Goal: Transaction & Acquisition: Purchase product/service

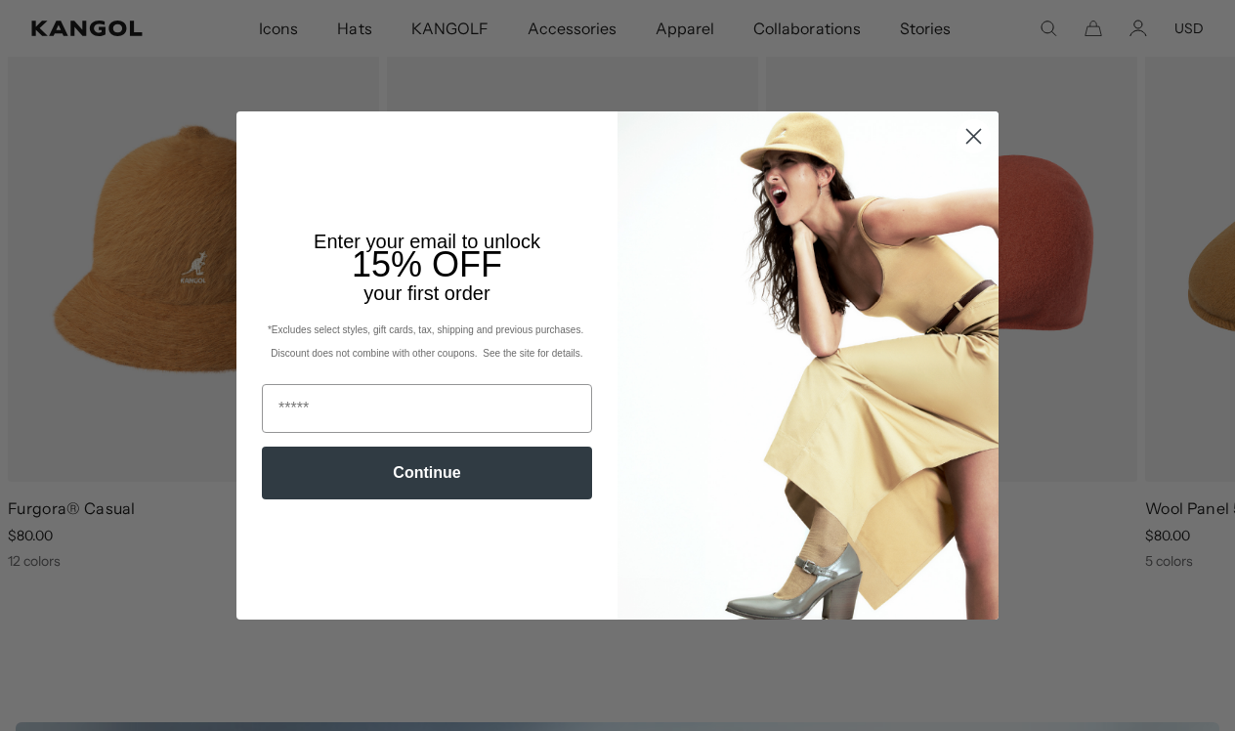
click at [970, 218] on img "POPUP Form" at bounding box center [808, 365] width 381 height 508
click at [966, 136] on circle "Close dialog" at bounding box center [974, 136] width 32 height 32
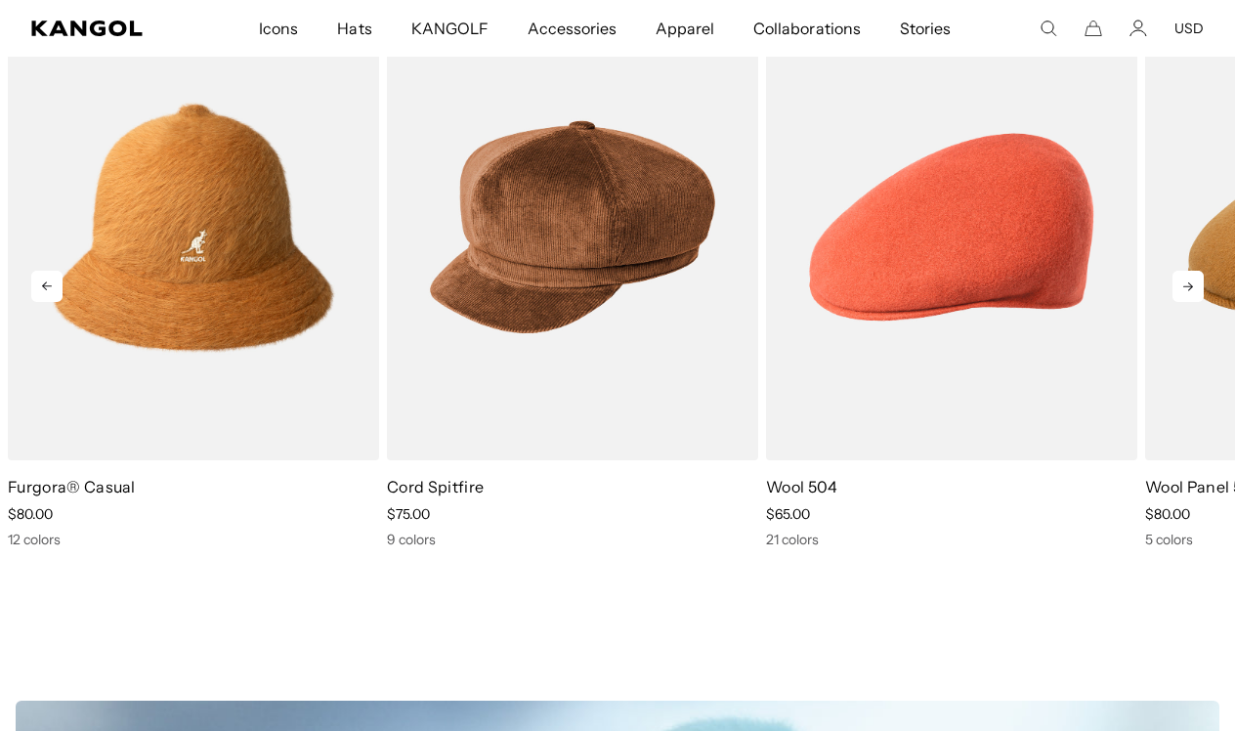
scroll to position [0, 403]
click at [1183, 286] on icon at bounding box center [1187, 286] width 31 height 31
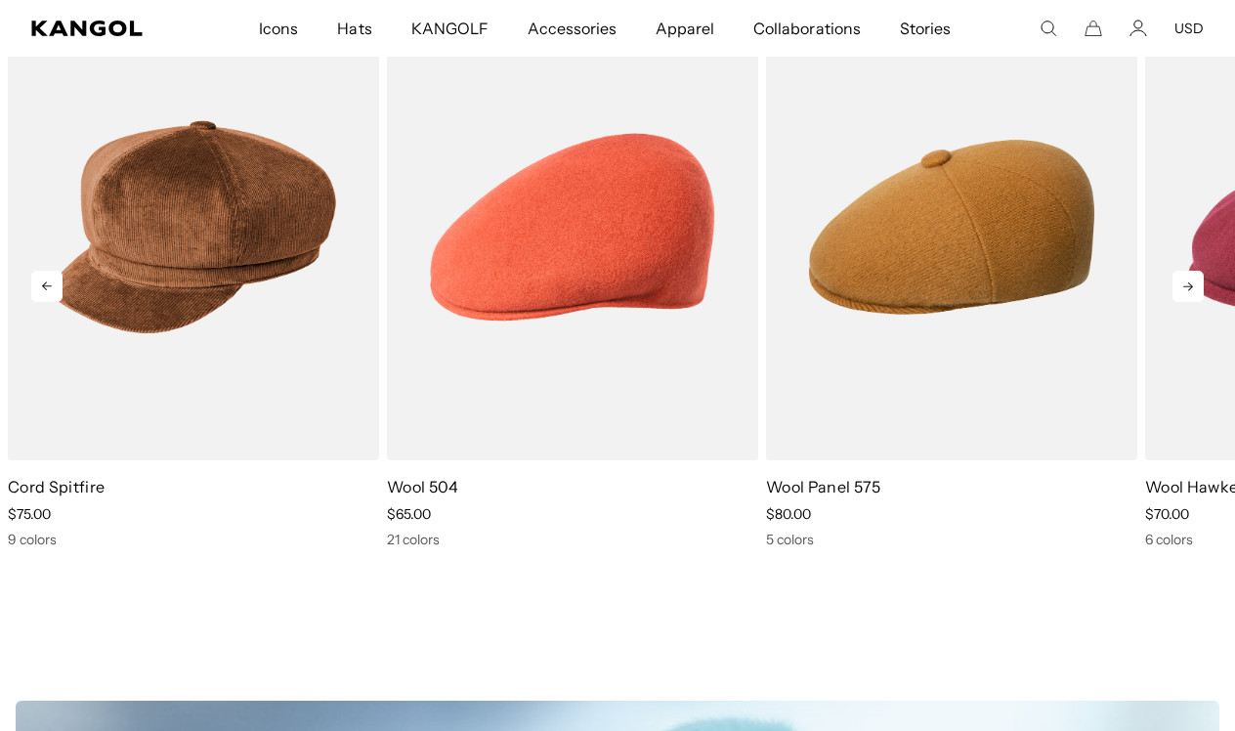
click at [1182, 288] on icon at bounding box center [1187, 286] width 31 height 31
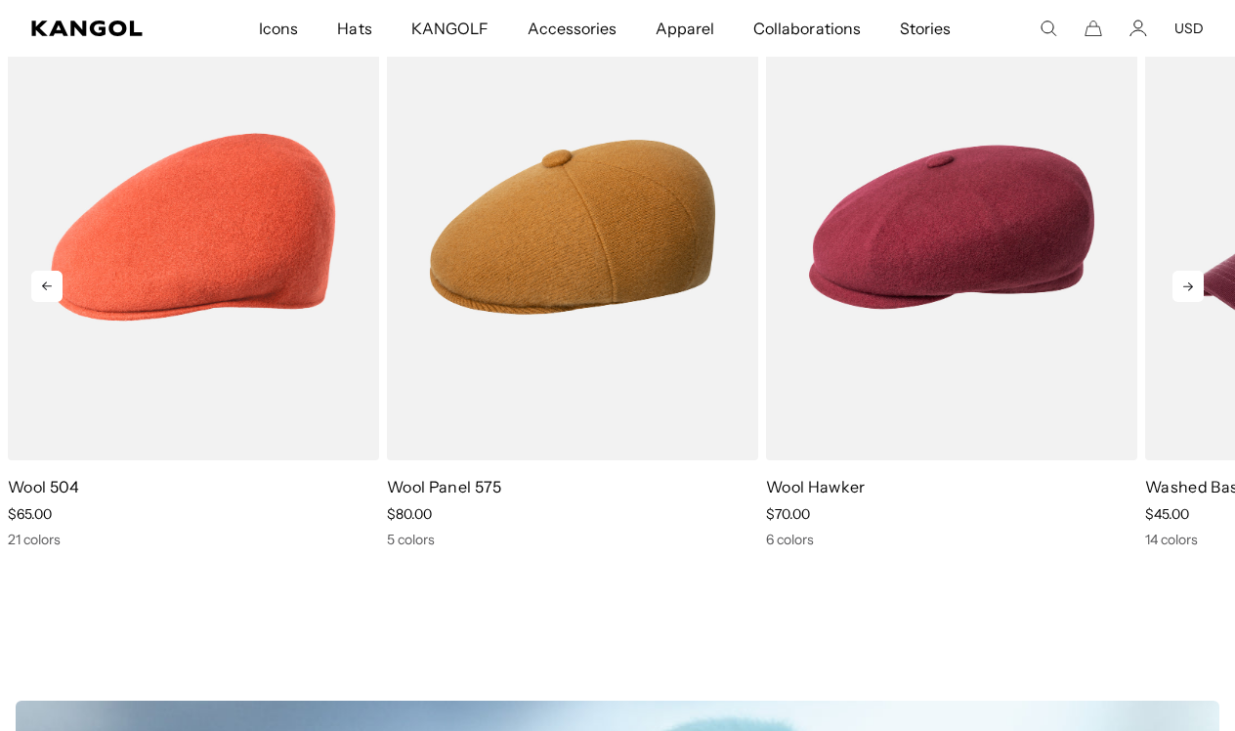
scroll to position [0, 0]
click at [1182, 288] on icon at bounding box center [1187, 286] width 31 height 31
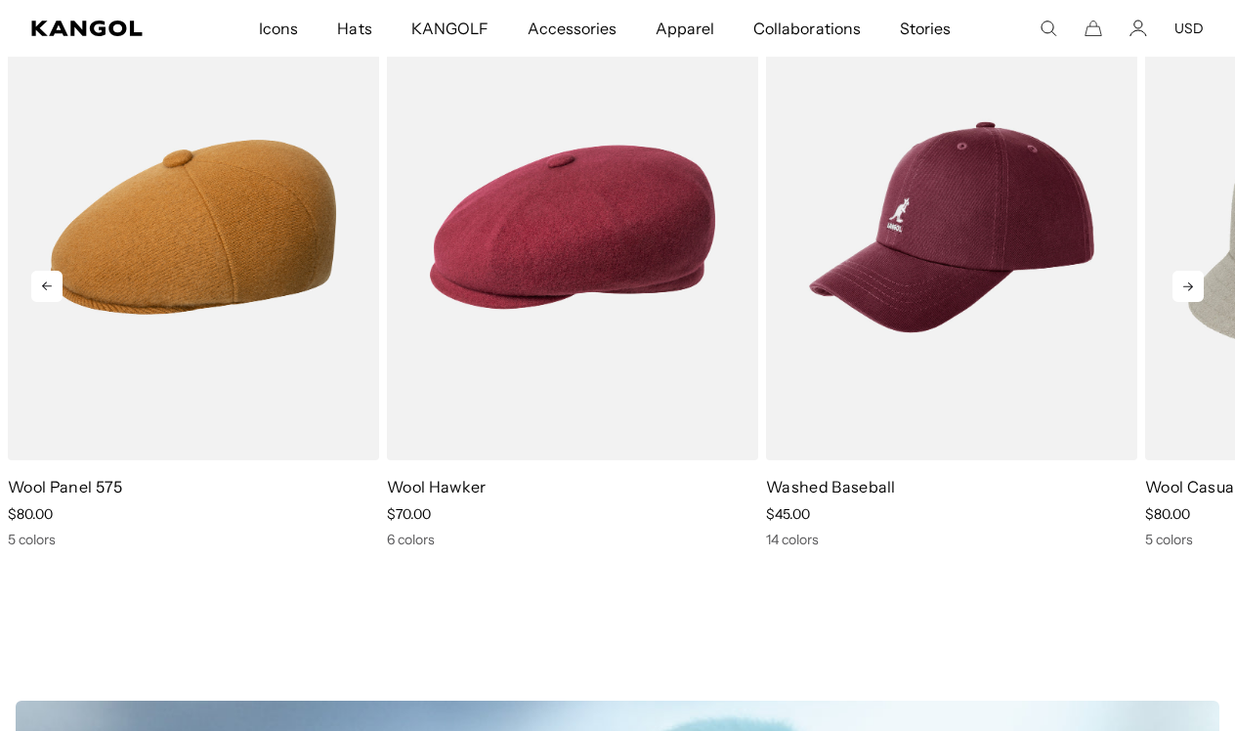
click at [1182, 288] on icon at bounding box center [1187, 286] width 31 height 31
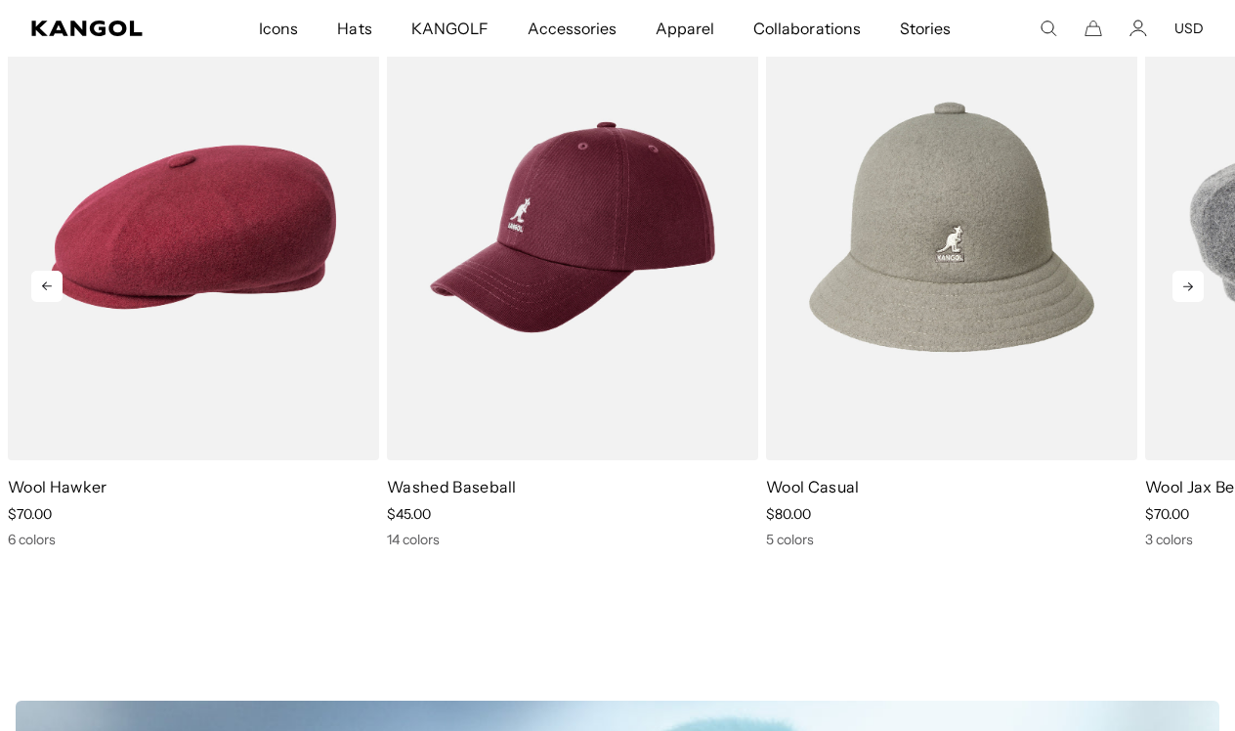
click at [1181, 291] on icon at bounding box center [1187, 286] width 31 height 31
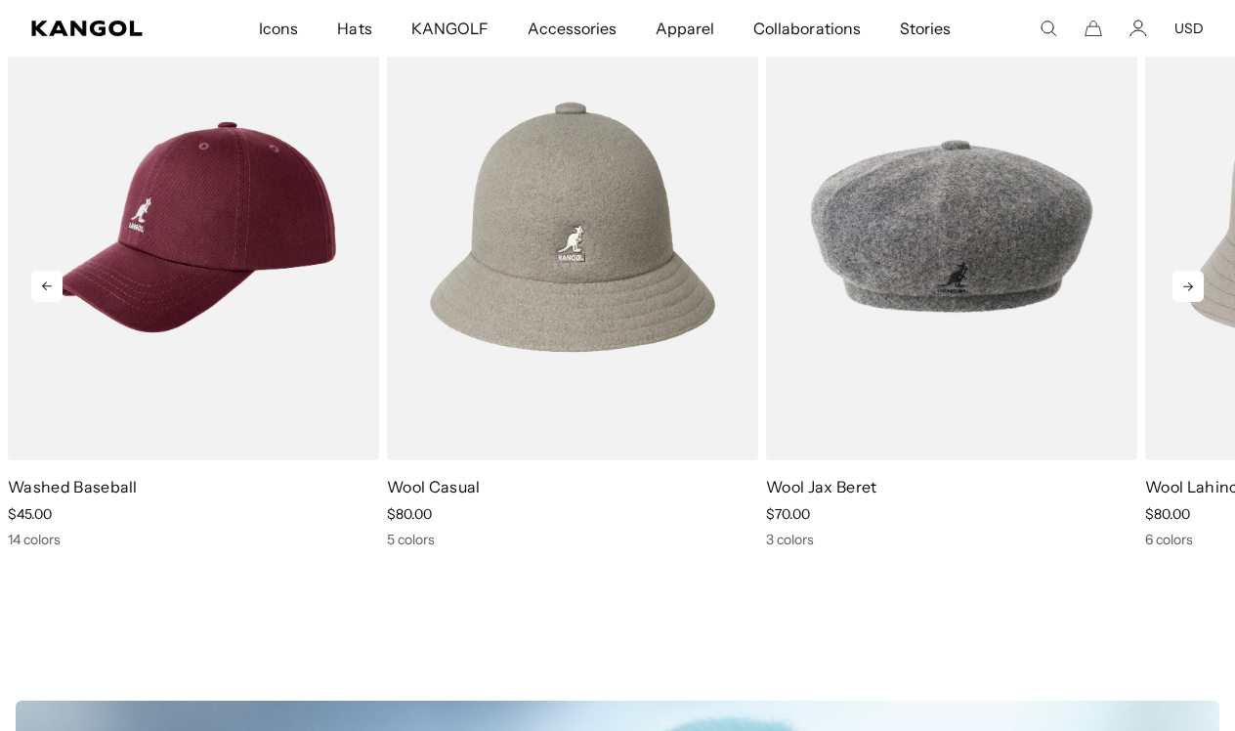
click at [1181, 286] on icon at bounding box center [1187, 286] width 31 height 31
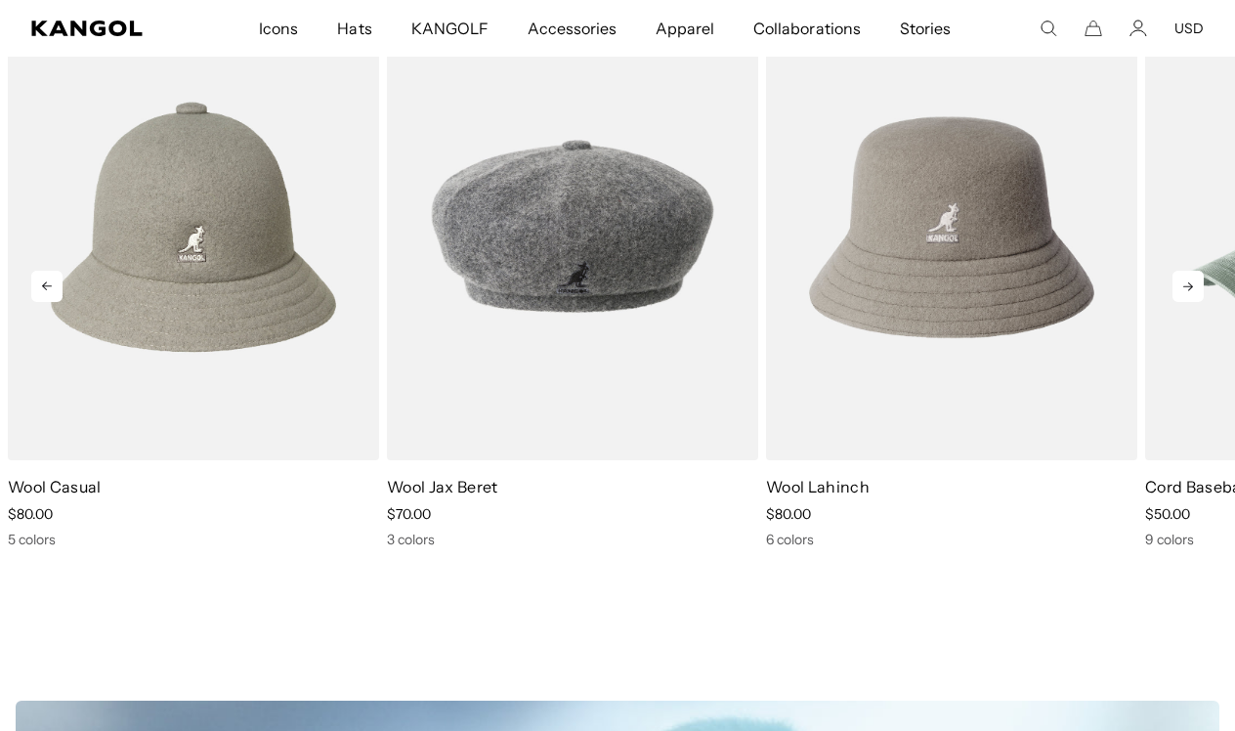
click at [1181, 286] on icon at bounding box center [1187, 286] width 31 height 31
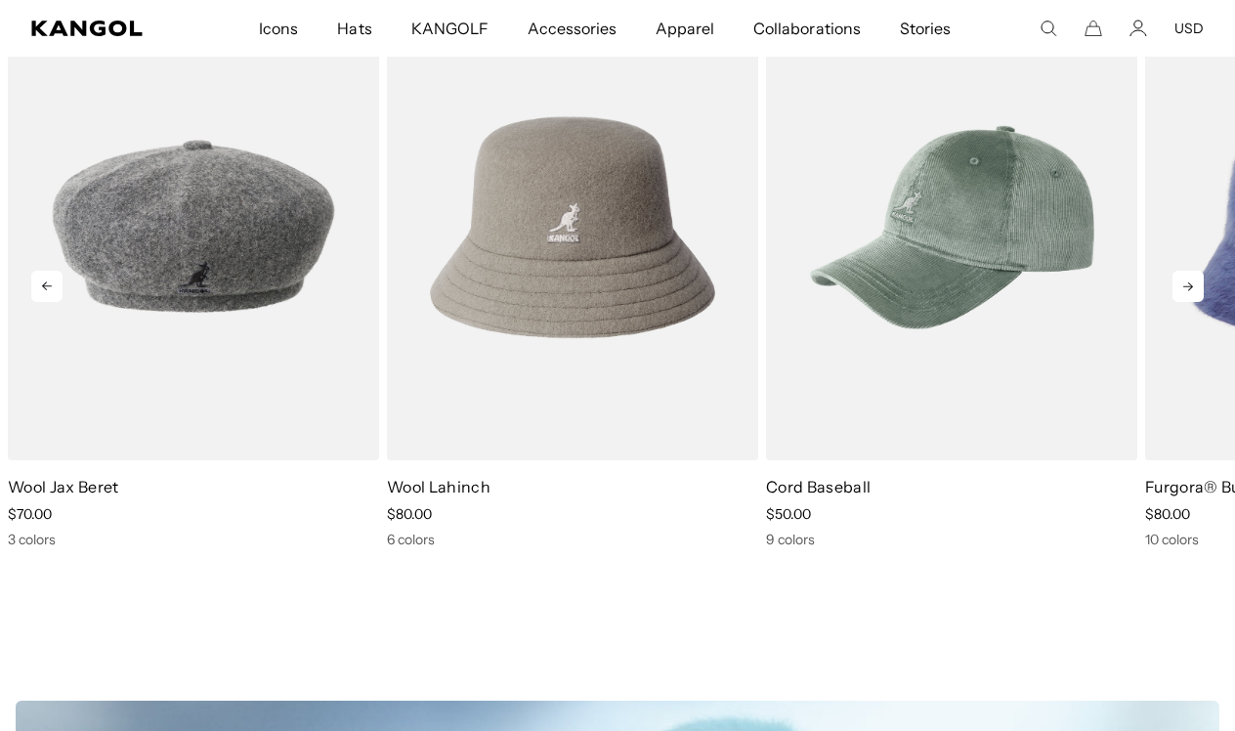
click at [1181, 286] on icon at bounding box center [1187, 286] width 31 height 31
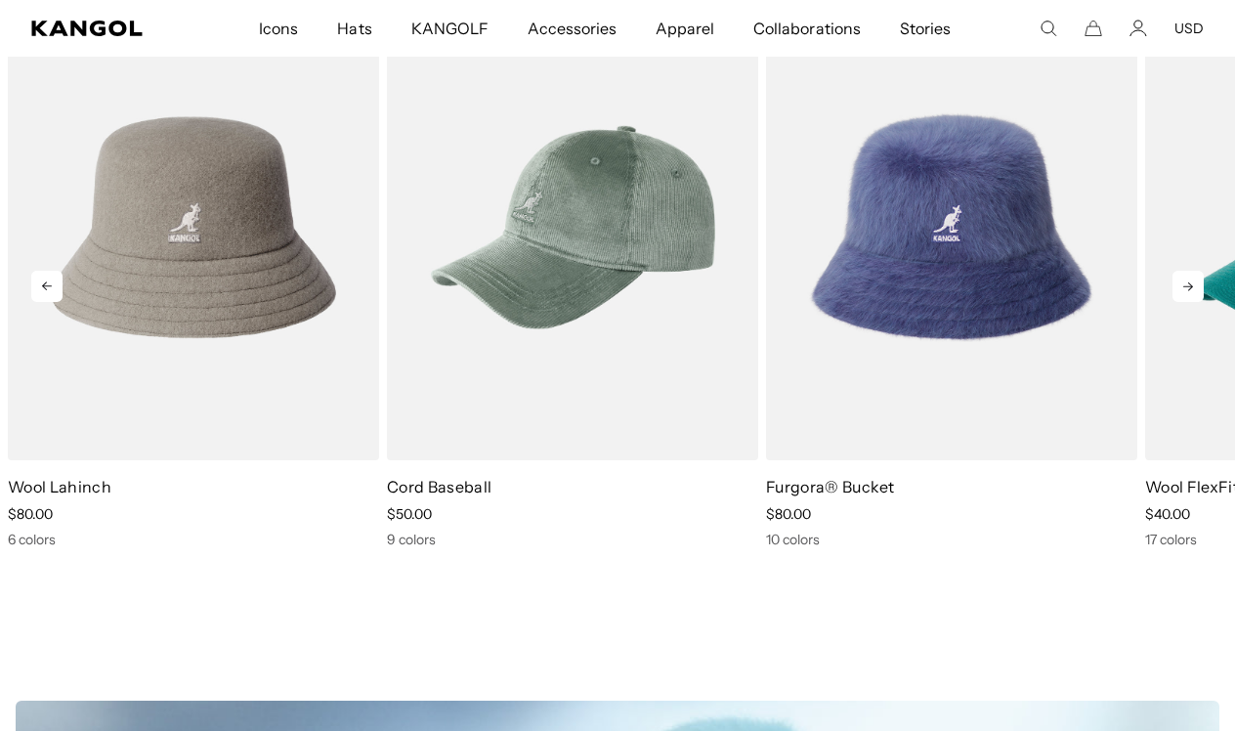
click at [1181, 286] on icon at bounding box center [1187, 286] width 31 height 31
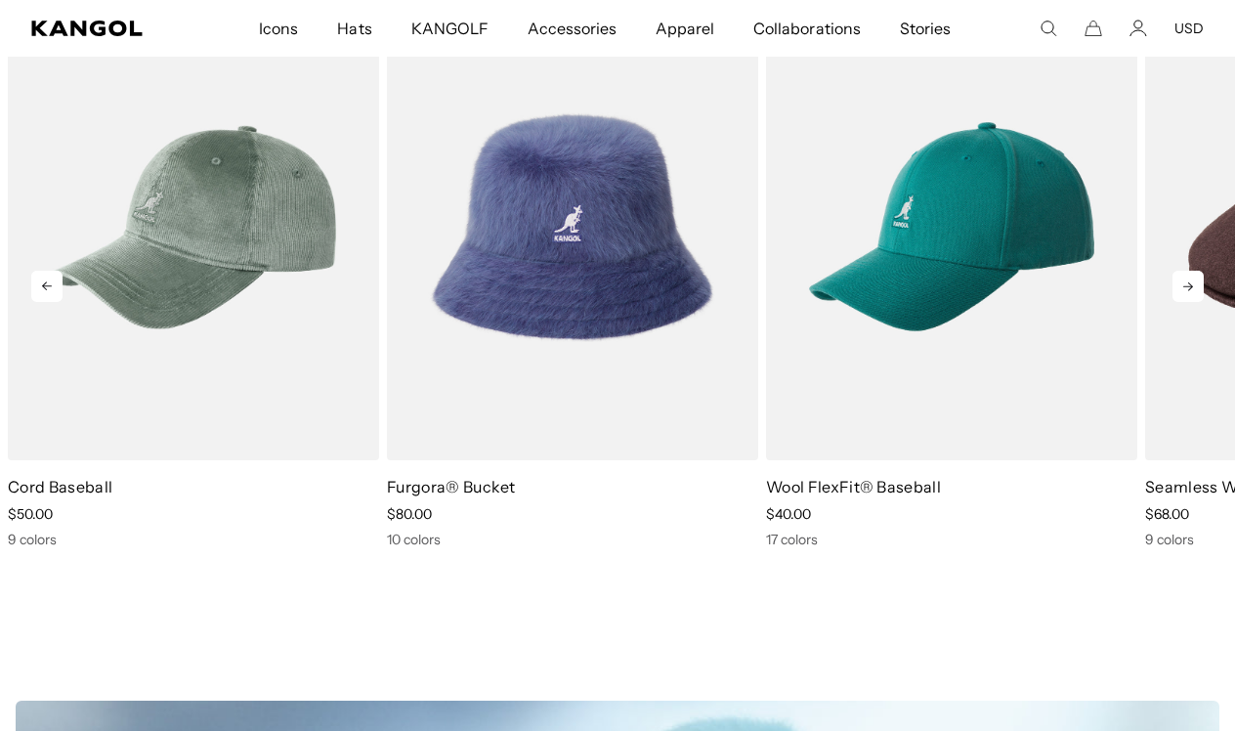
click at [1181, 286] on icon at bounding box center [1187, 286] width 31 height 31
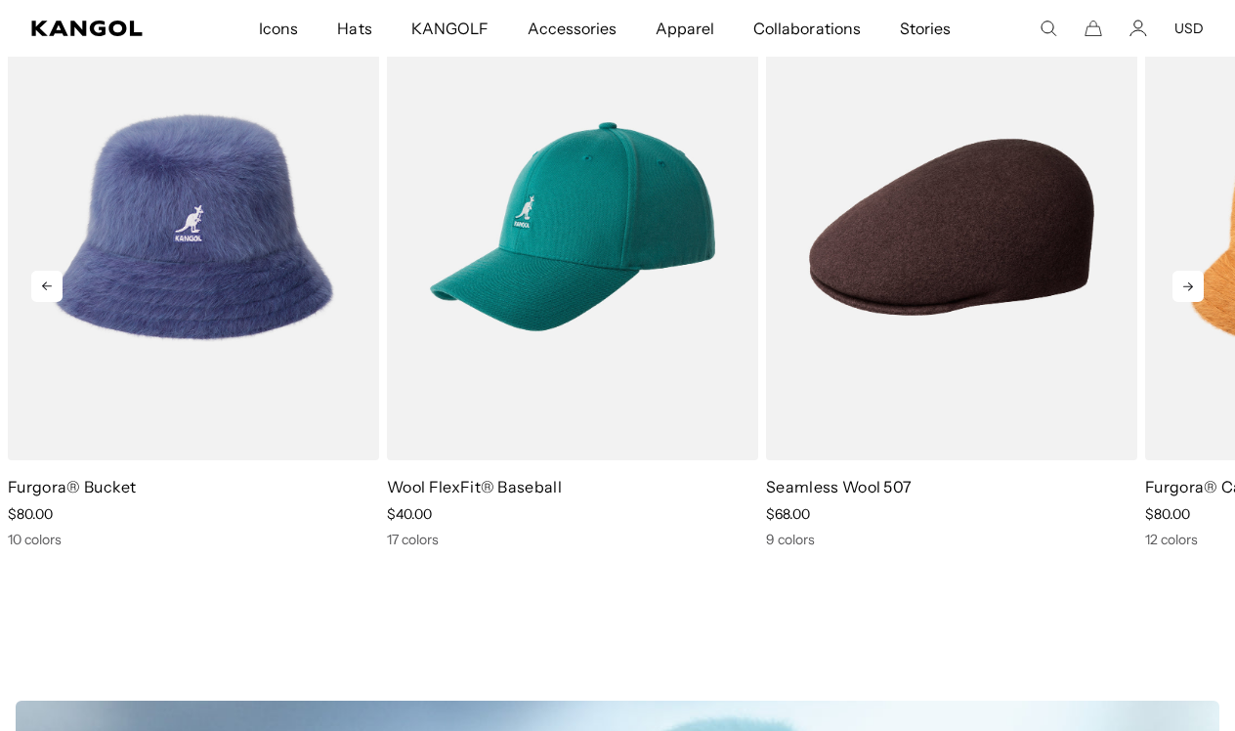
click at [1181, 286] on icon at bounding box center [1187, 286] width 31 height 31
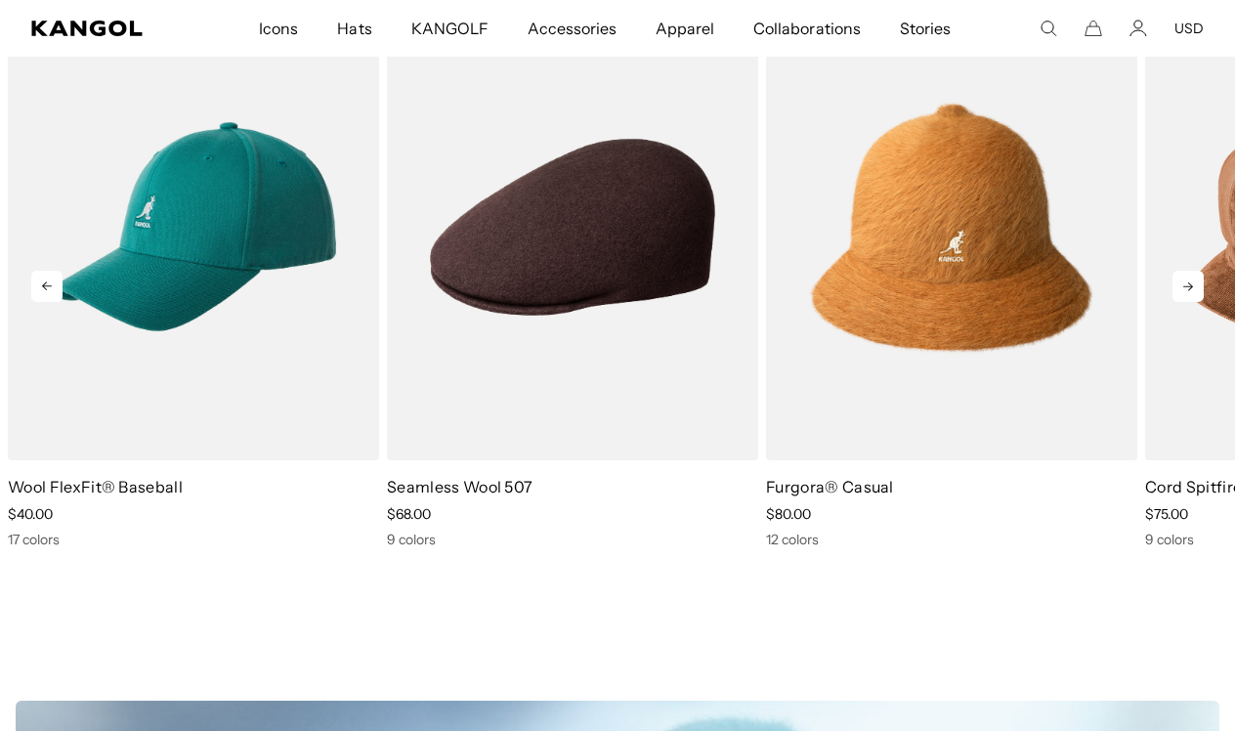
click at [1181, 286] on icon at bounding box center [1187, 286] width 31 height 31
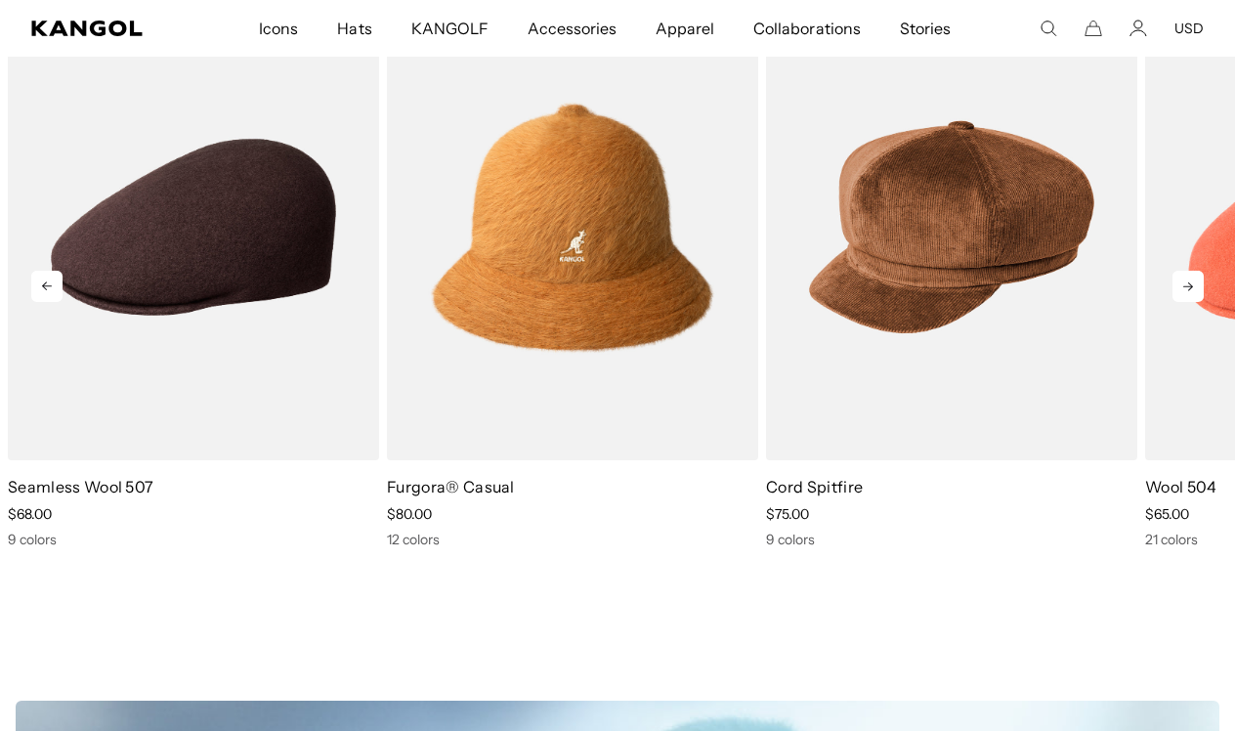
click at [1181, 286] on icon at bounding box center [1187, 286] width 31 height 31
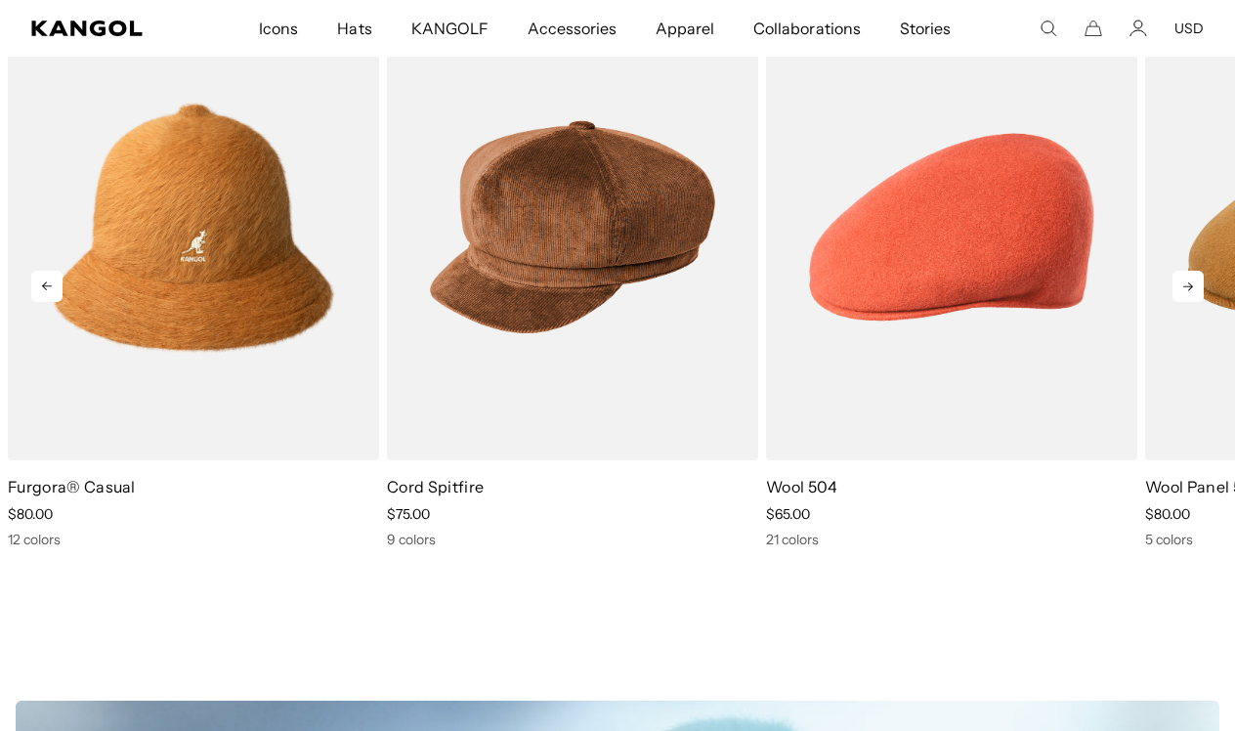
click at [1181, 286] on icon at bounding box center [1187, 286] width 31 height 31
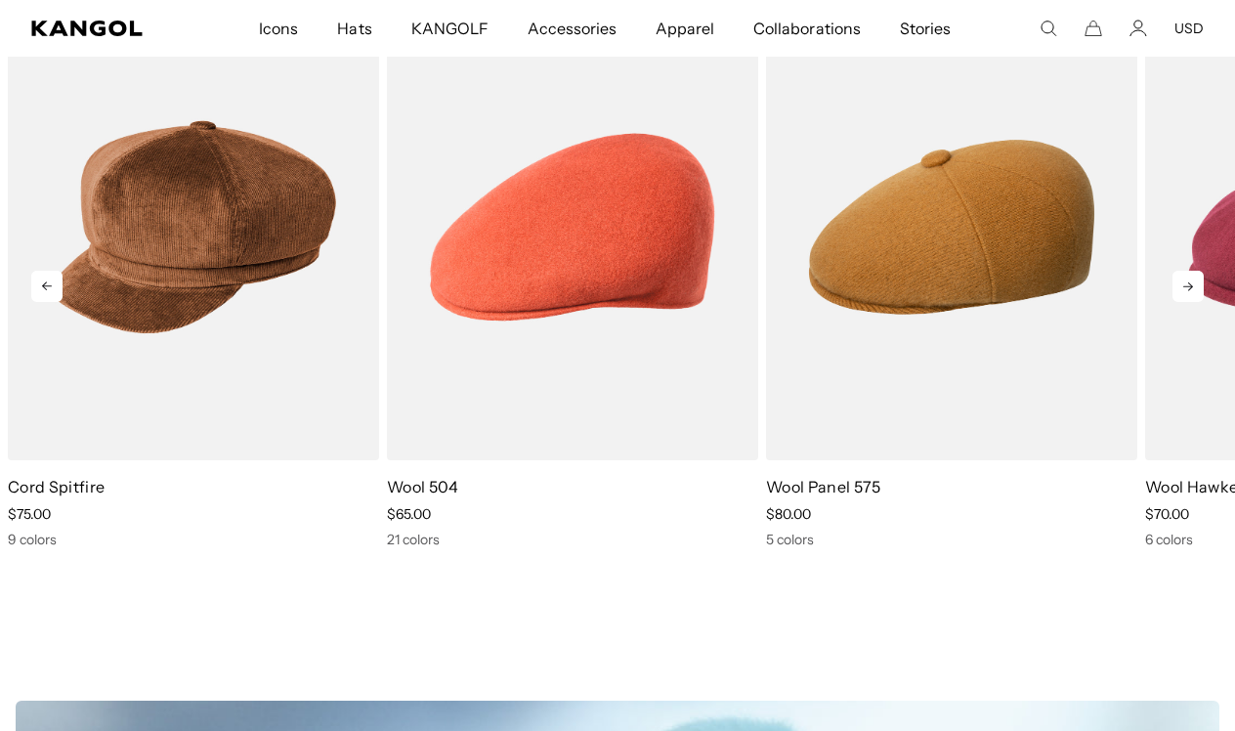
click at [1181, 286] on icon at bounding box center [1187, 286] width 31 height 31
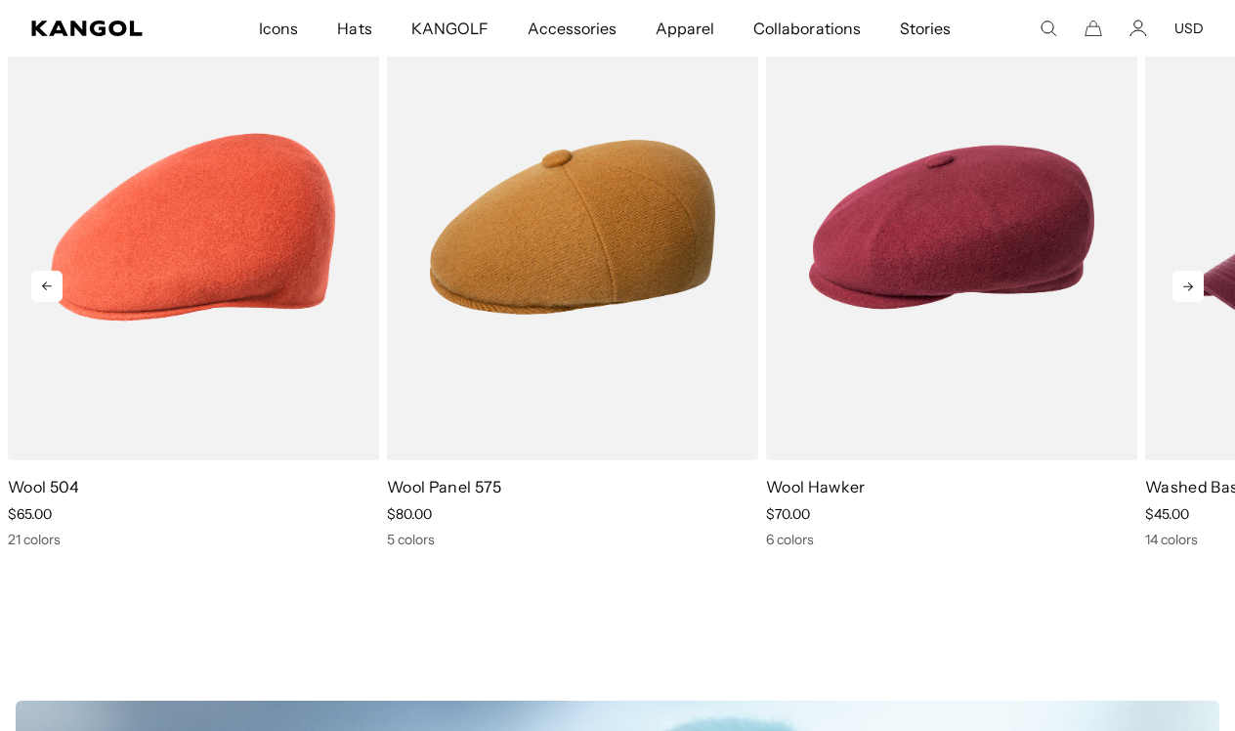
click at [1181, 285] on icon at bounding box center [1187, 286] width 31 height 31
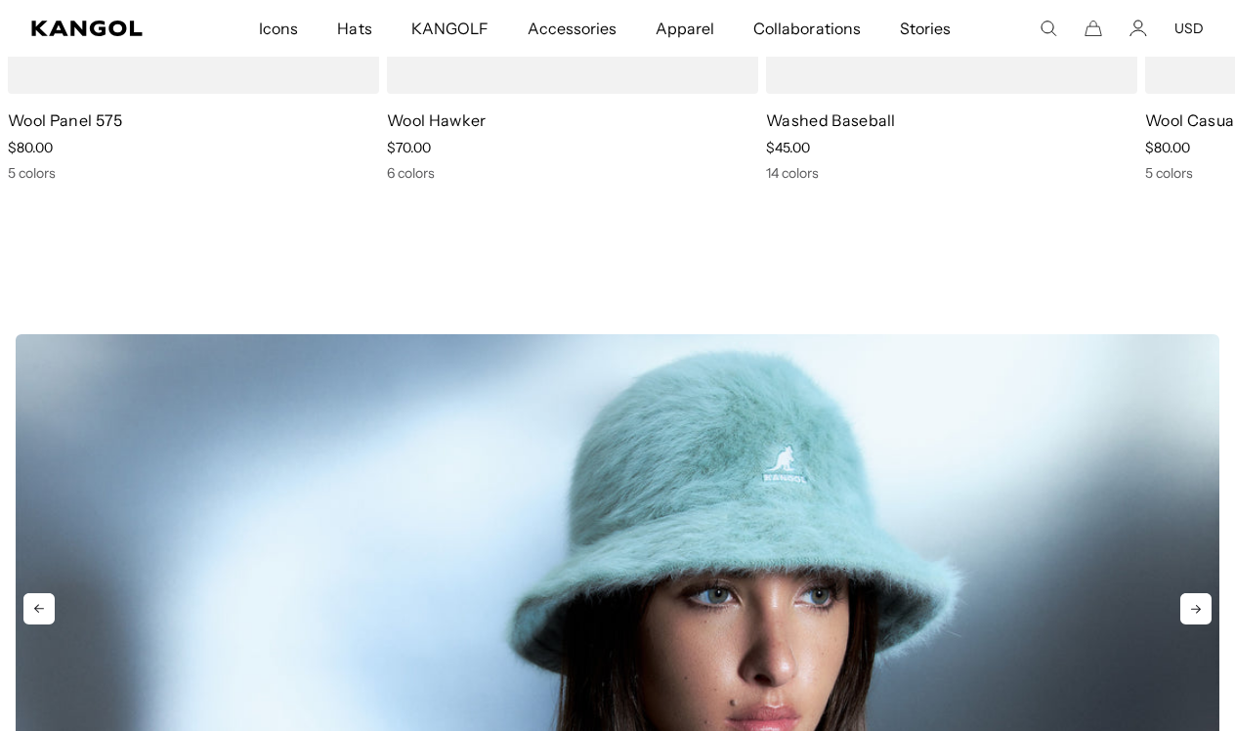
click at [825, 504] on img "1 of 3" at bounding box center [618, 593] width 1204 height 518
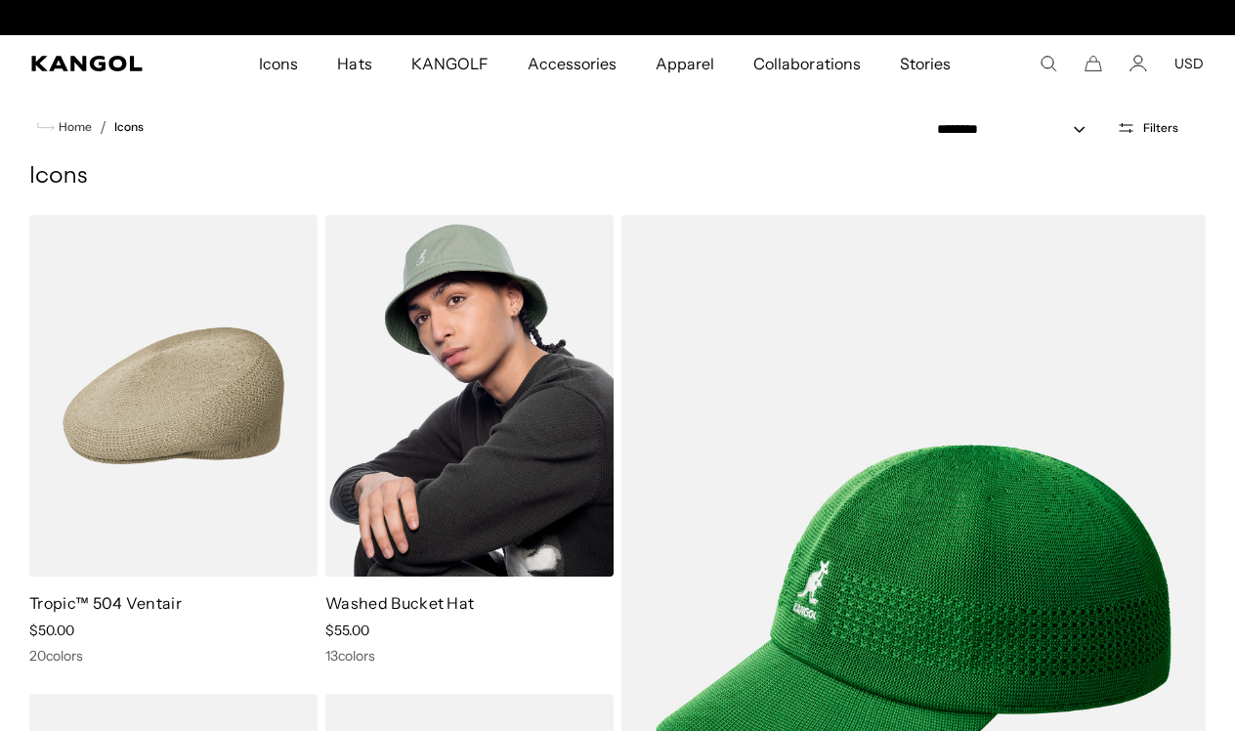
scroll to position [0, 403]
click at [515, 395] on img at bounding box center [469, 396] width 288 height 362
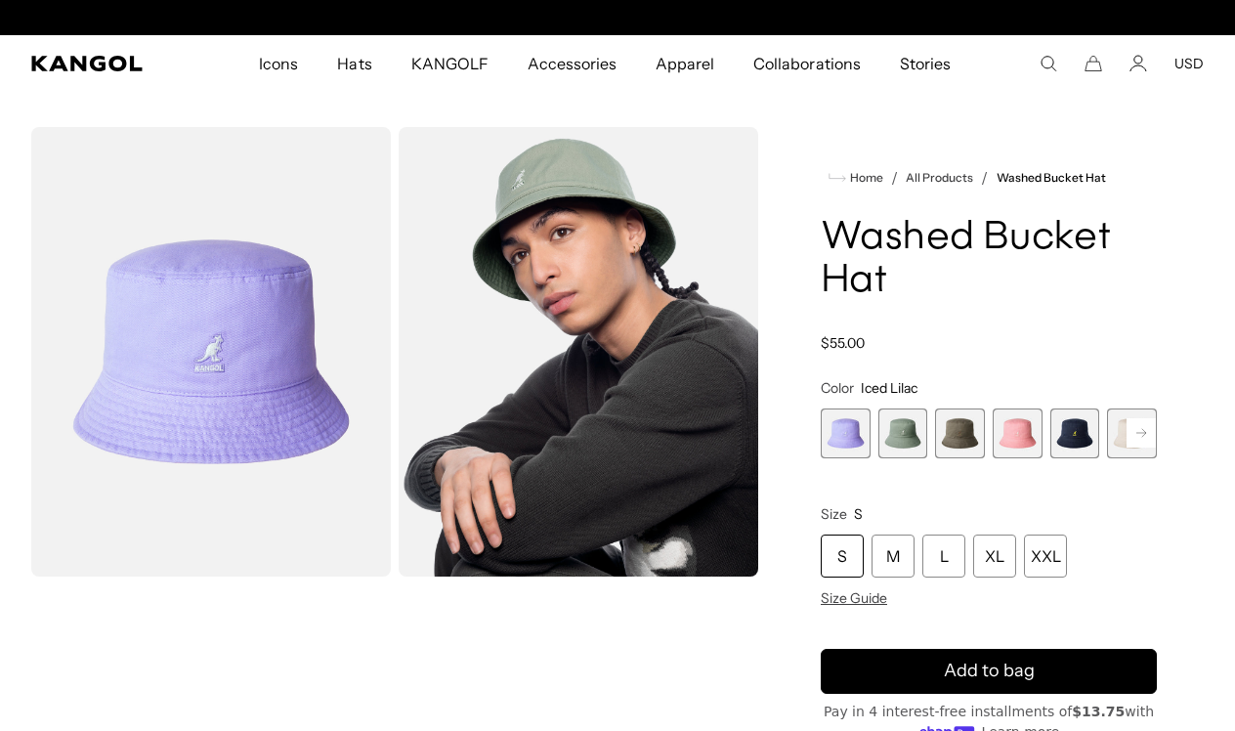
scroll to position [0, 403]
click at [1062, 435] on span "5 of 13" at bounding box center [1075, 433] width 50 height 50
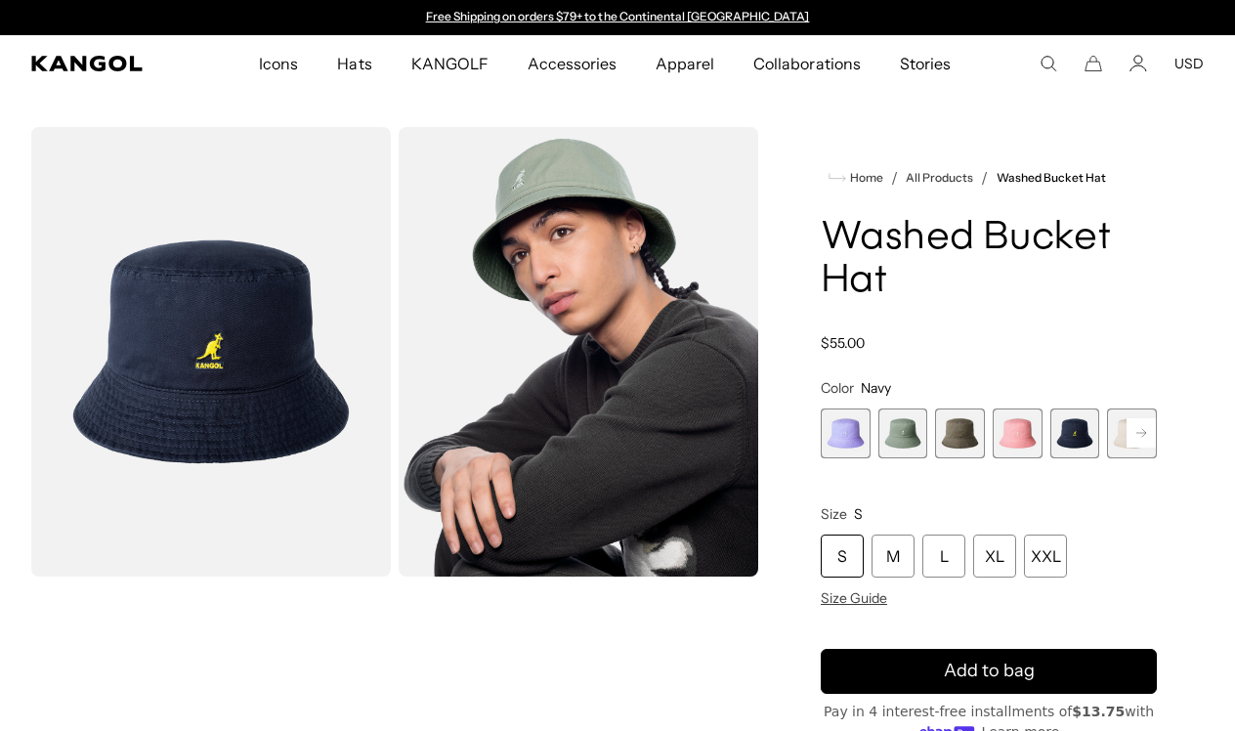
click at [1140, 433] on icon at bounding box center [1141, 433] width 10 height 8
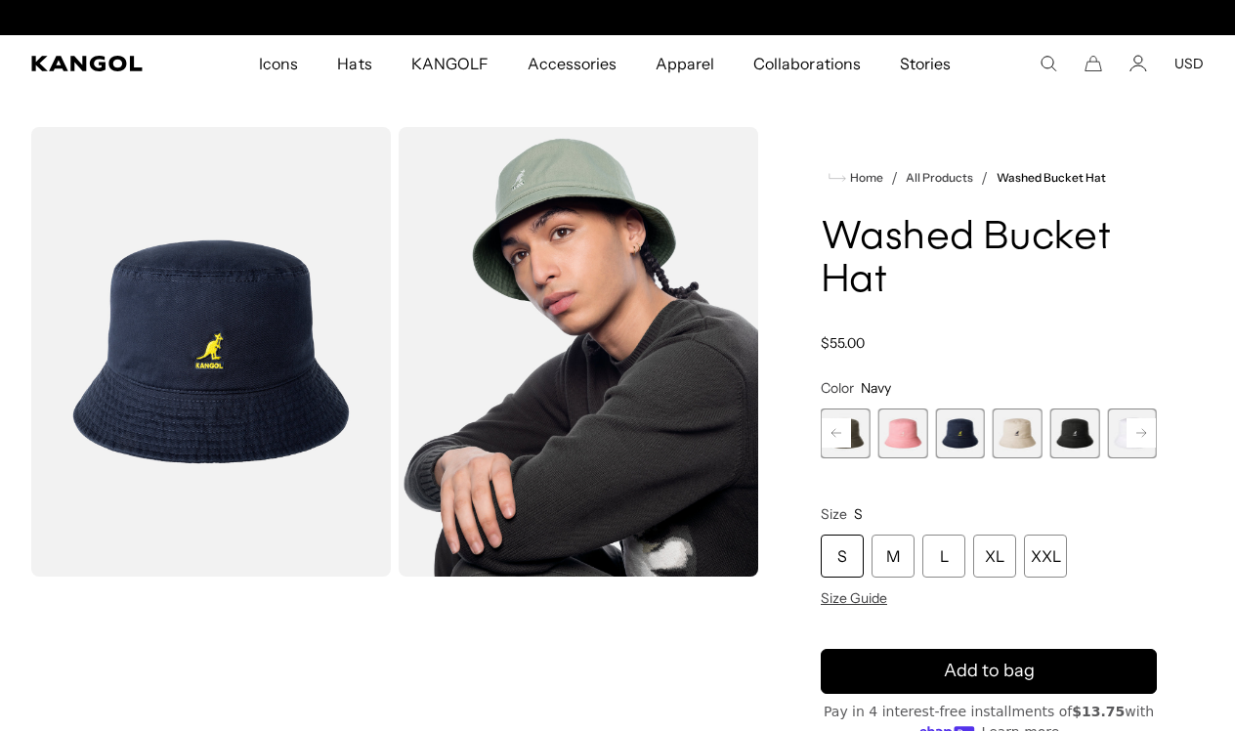
scroll to position [0, 403]
click at [1140, 433] on icon at bounding box center [1141, 433] width 10 height 8
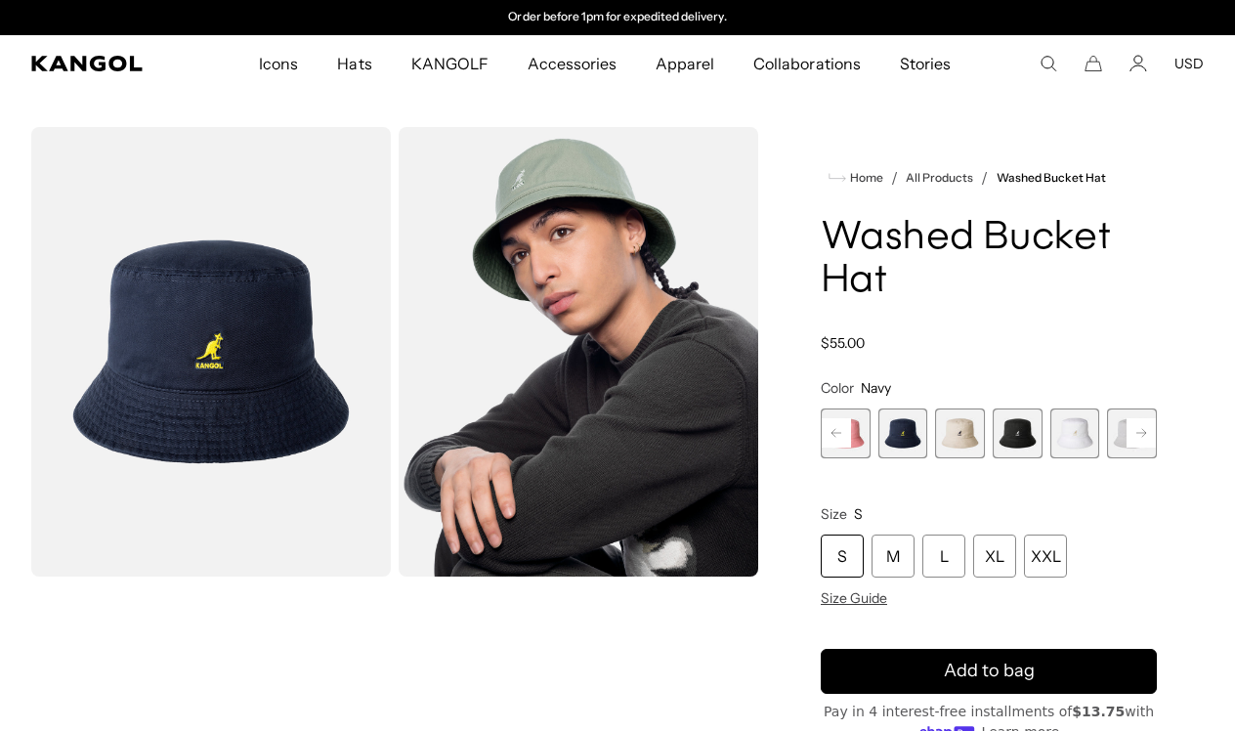
click at [1013, 442] on span "7 of 13" at bounding box center [1018, 433] width 50 height 50
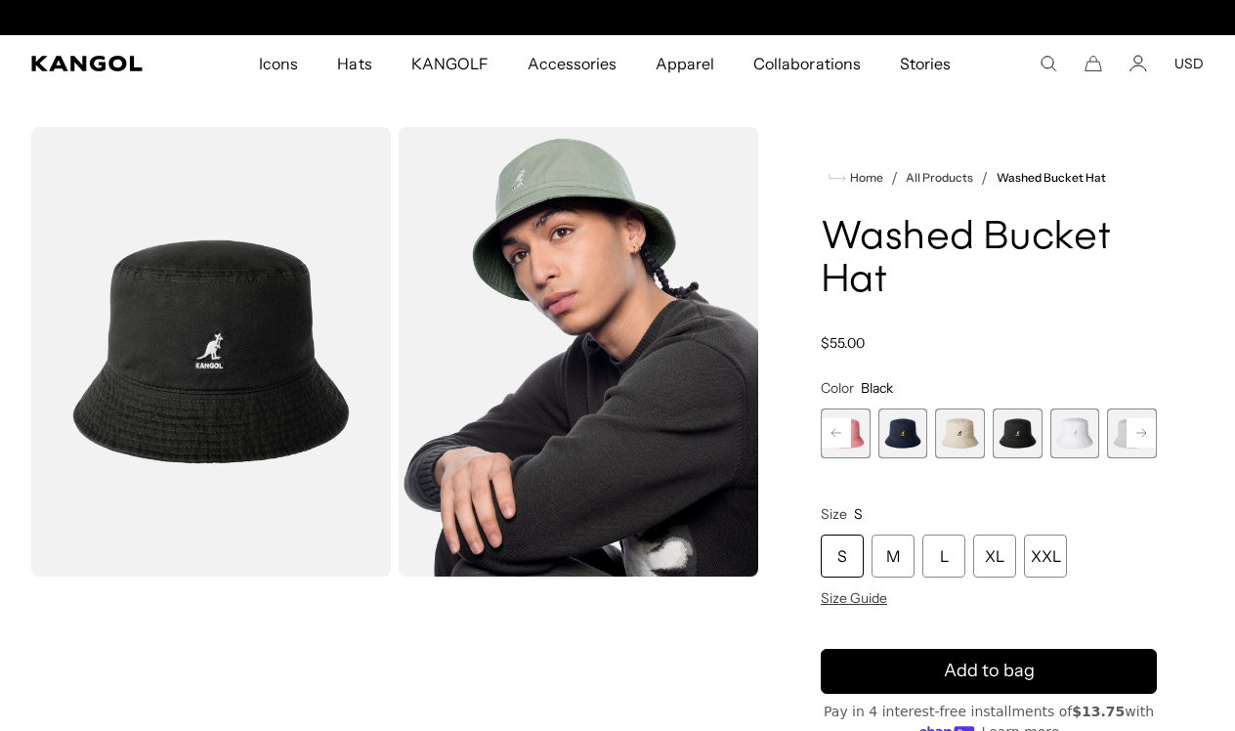
scroll to position [0, 403]
